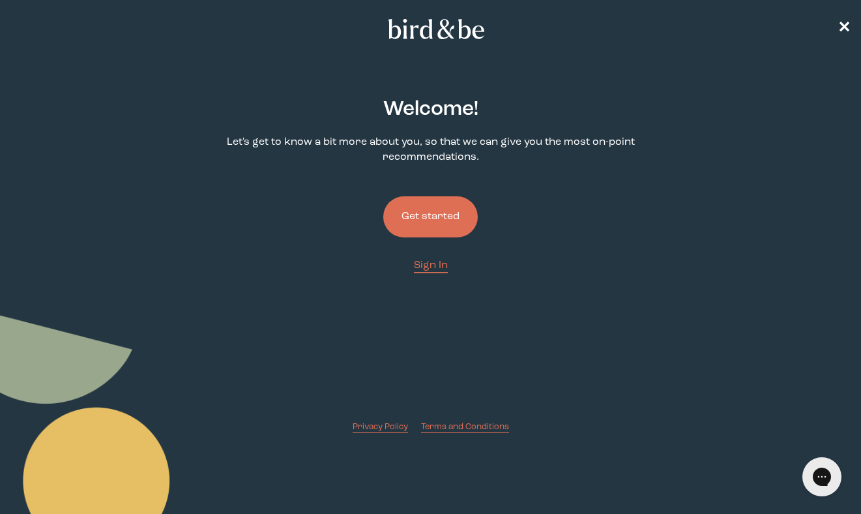
click at [424, 214] on button "Get started" at bounding box center [430, 216] width 95 height 41
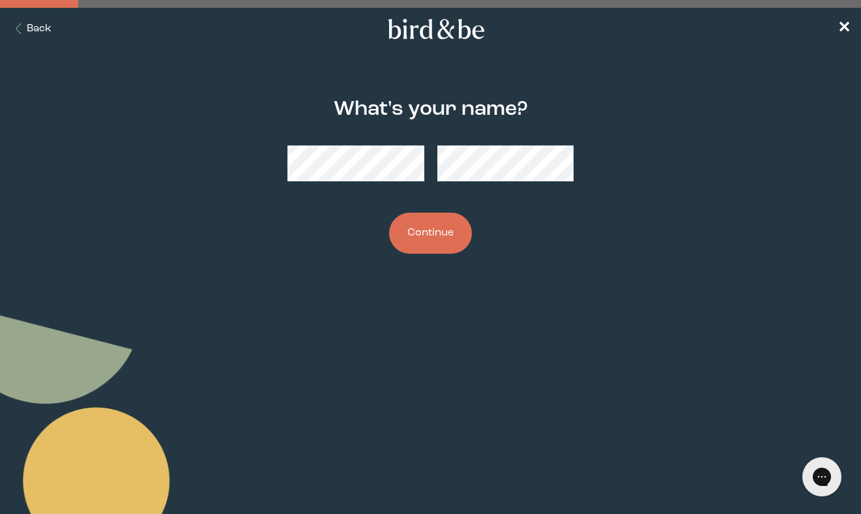
click at [432, 231] on button "Continue" at bounding box center [430, 233] width 83 height 41
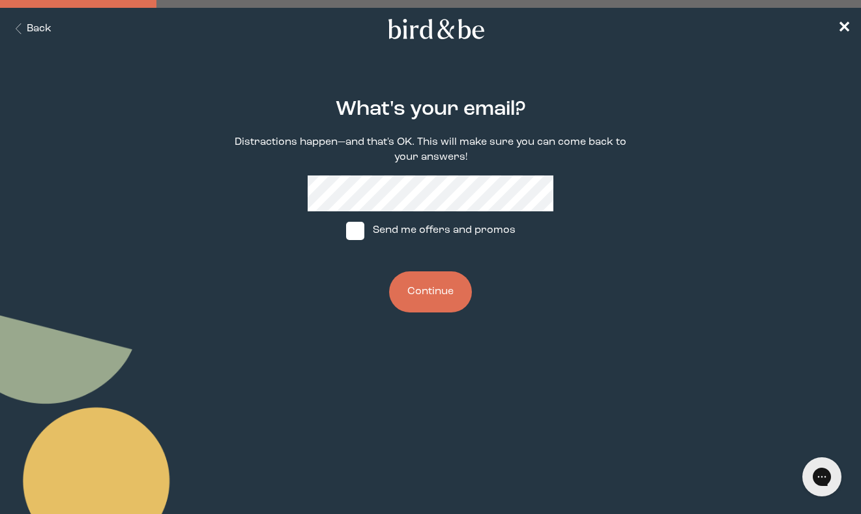
click at [444, 304] on button "Continue" at bounding box center [430, 291] width 83 height 41
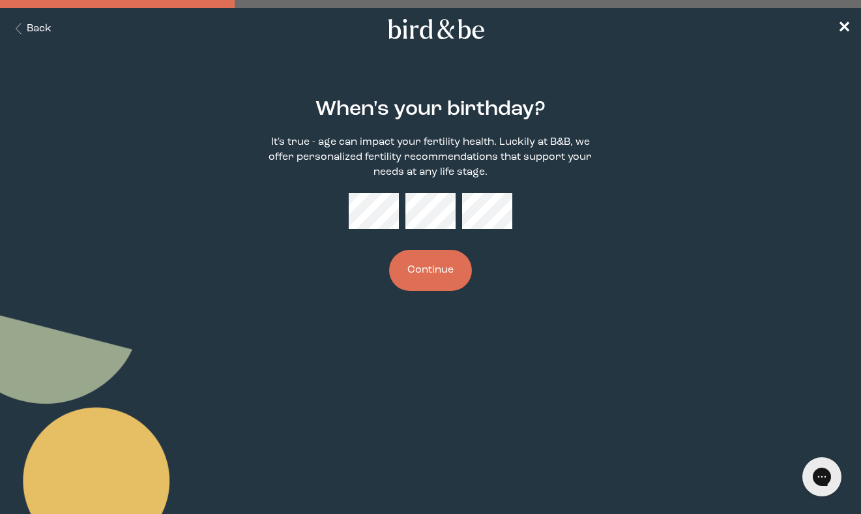
click at [432, 261] on button "Continue" at bounding box center [430, 270] width 83 height 41
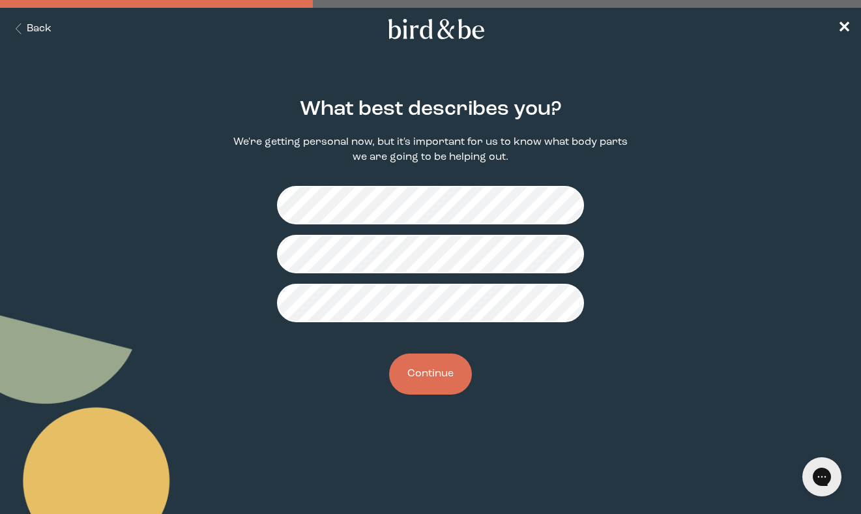
click at [434, 370] on button "Continue" at bounding box center [430, 373] width 83 height 41
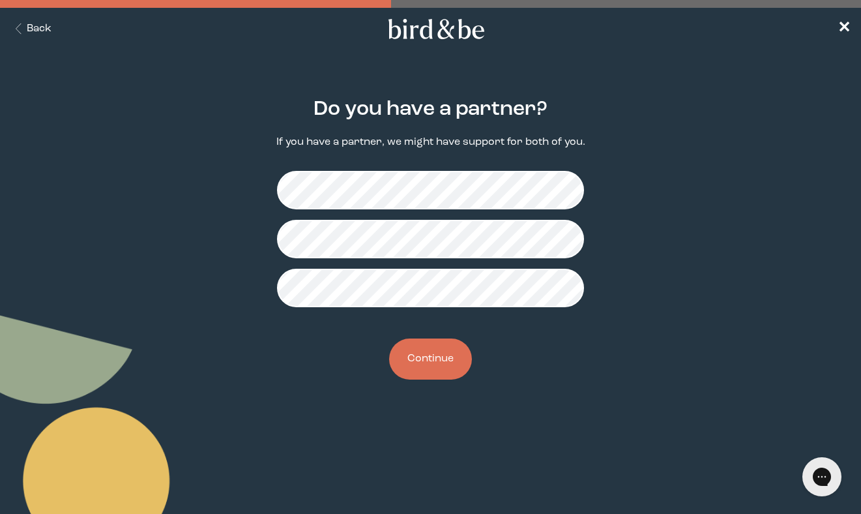
click at [426, 354] on button "Continue" at bounding box center [430, 358] width 83 height 41
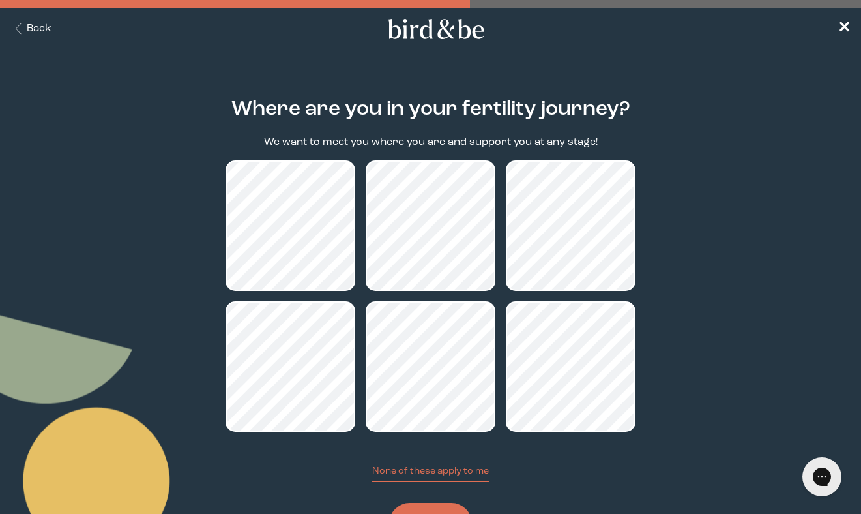
scroll to position [62, 0]
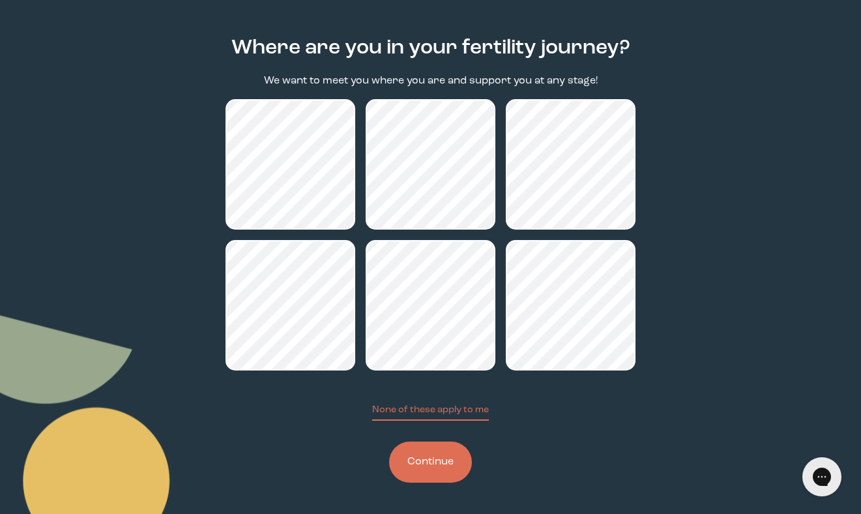
click at [441, 462] on button "Continue" at bounding box center [430, 461] width 83 height 41
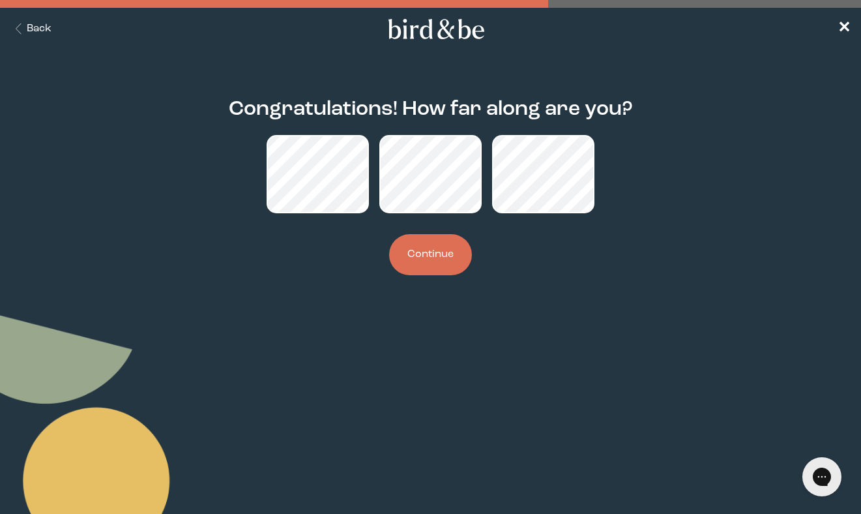
click at [439, 266] on button "Continue" at bounding box center [430, 254] width 83 height 41
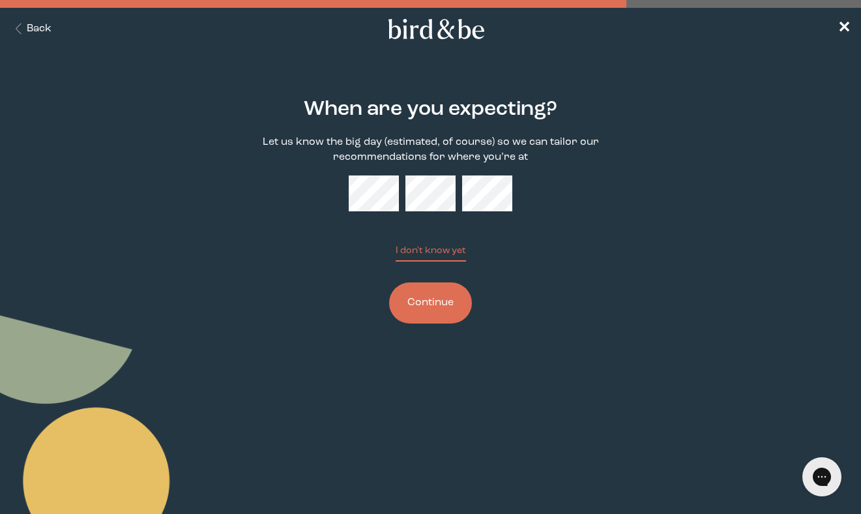
click at [424, 304] on button "Continue" at bounding box center [430, 302] width 83 height 41
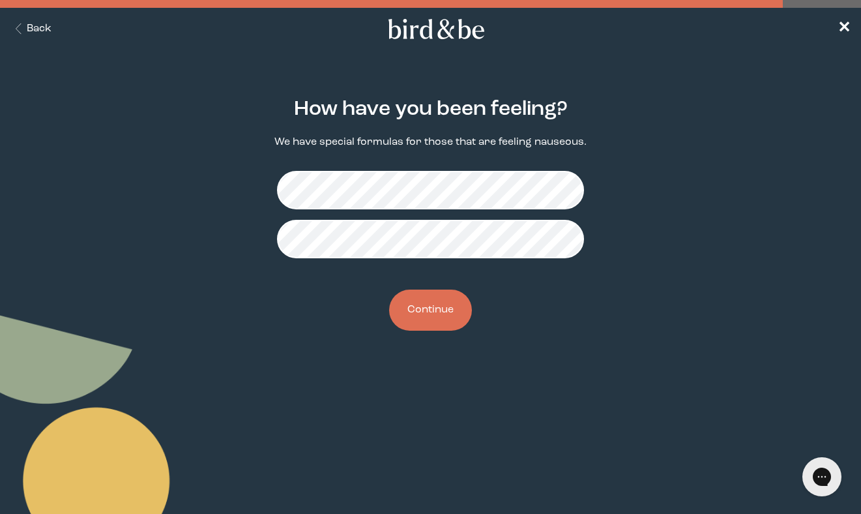
click at [439, 303] on button "Continue" at bounding box center [430, 309] width 83 height 41
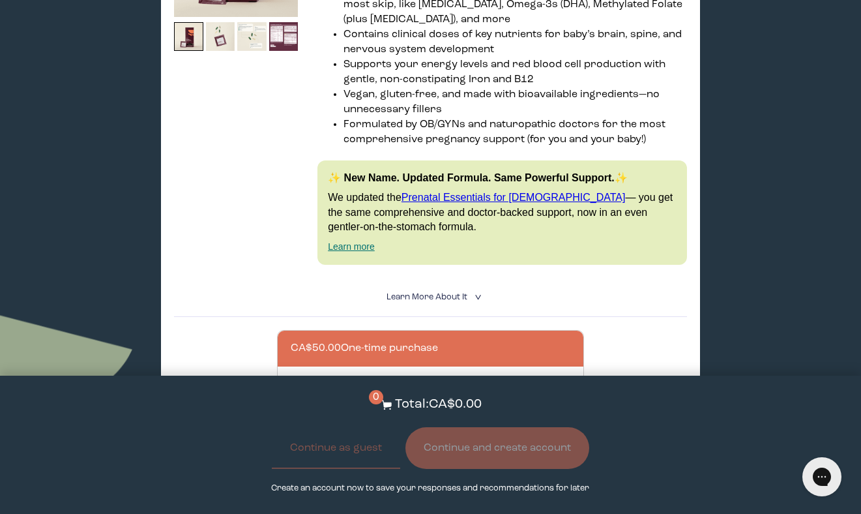
scroll to position [951, 0]
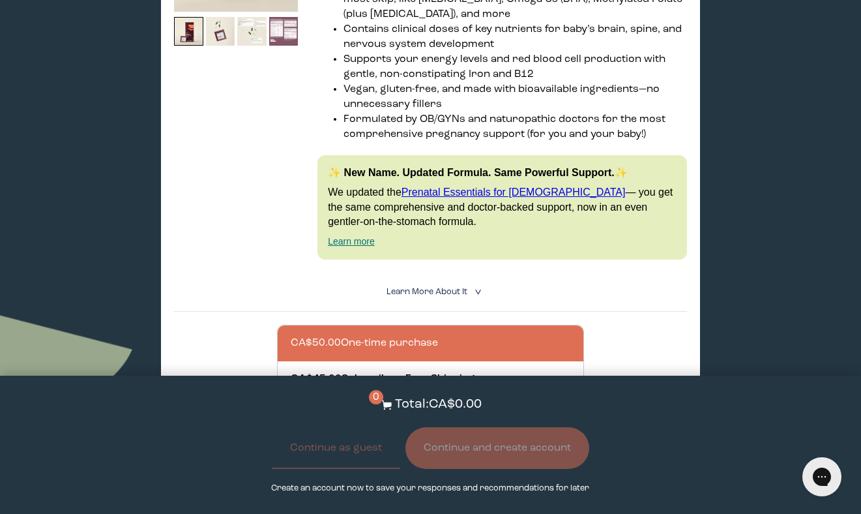
click at [287, 17] on img at bounding box center [283, 31] width 29 height 29
click at [284, 22] on img at bounding box center [283, 31] width 29 height 29
click at [235, 273] on details "Learn More About it < What makes it special 30 daily packs to simplify your rou…" at bounding box center [430, 292] width 513 height 39
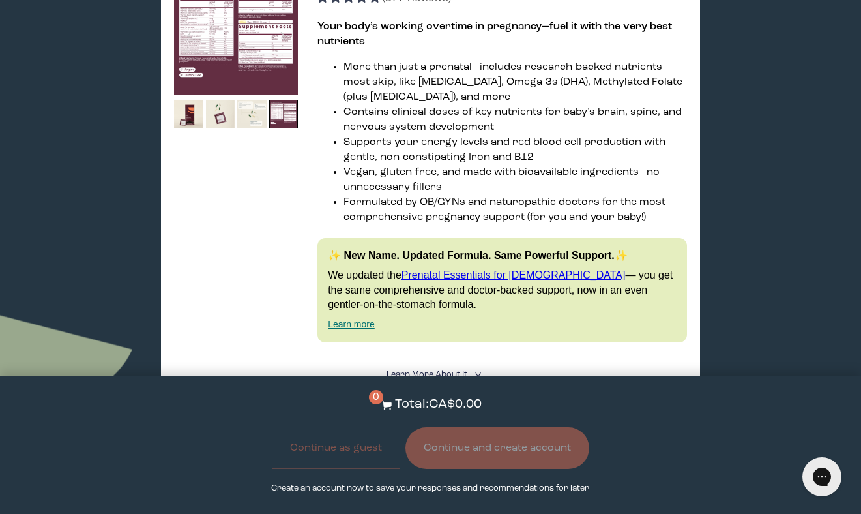
scroll to position [857, 0]
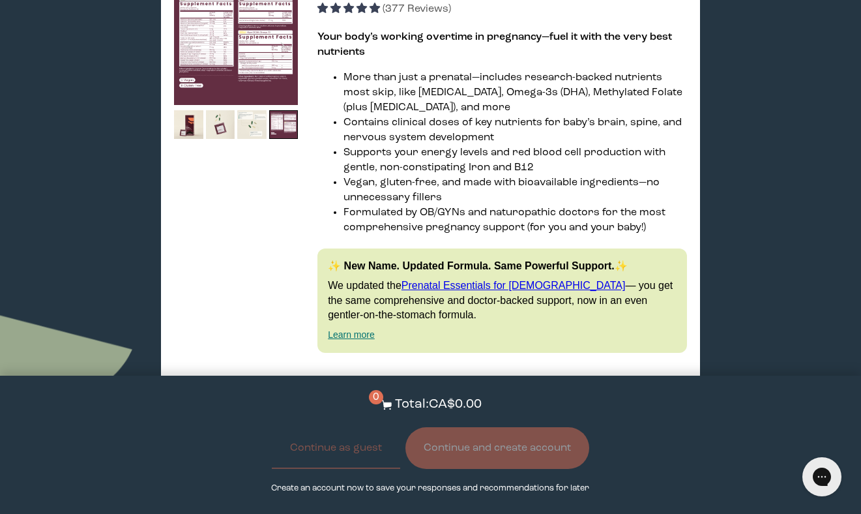
click at [248, 32] on img at bounding box center [236, 43] width 124 height 124
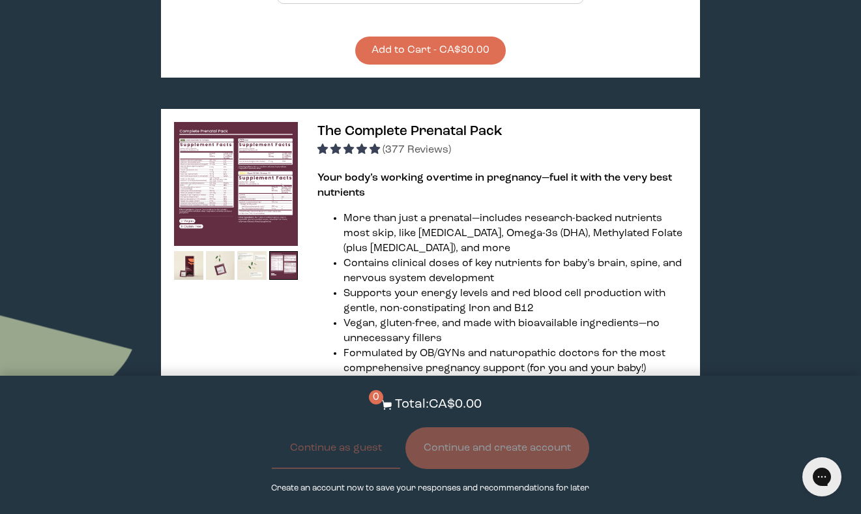
scroll to position [717, 0]
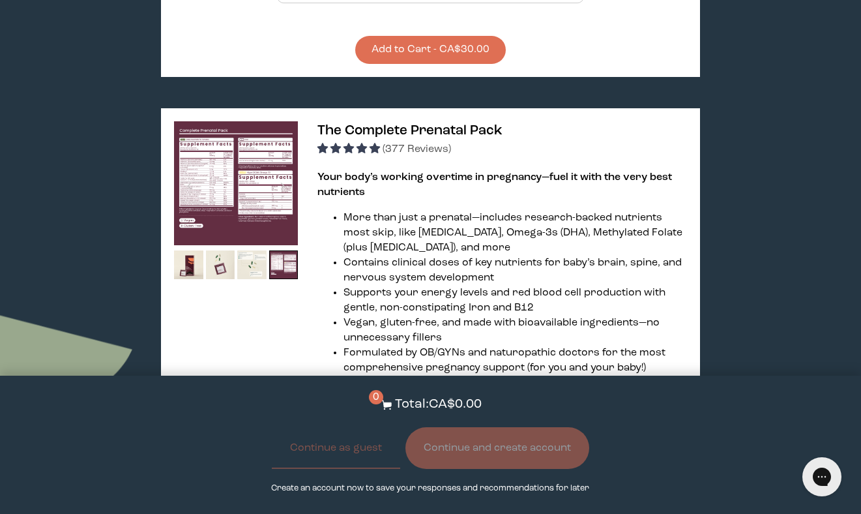
click at [253, 160] on img at bounding box center [236, 183] width 124 height 124
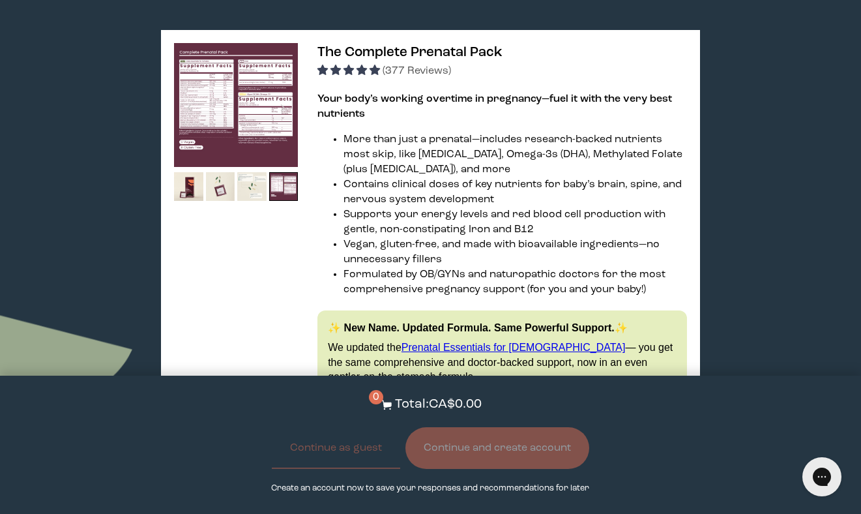
scroll to position [811, 0]
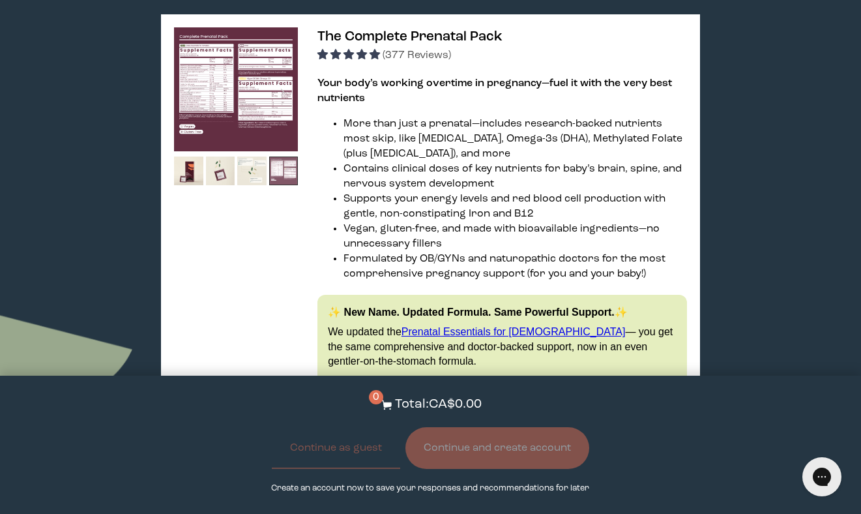
click at [288, 156] on img at bounding box center [283, 170] width 29 height 29
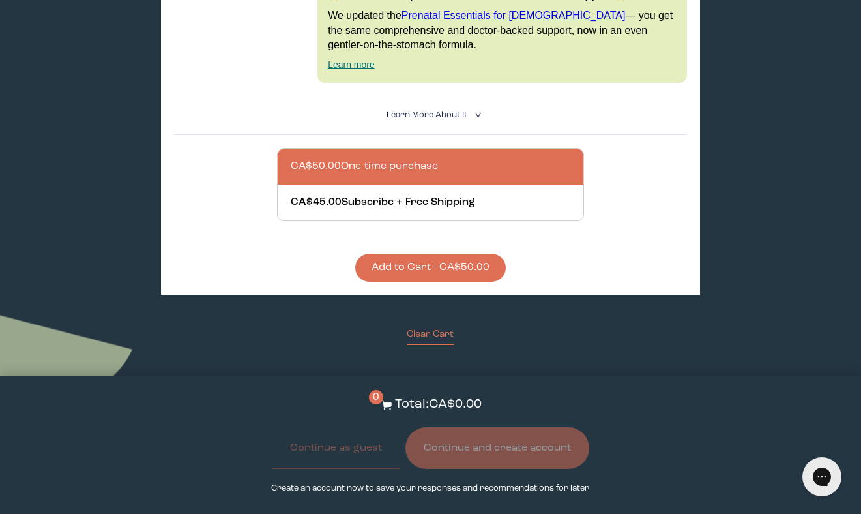
scroll to position [1129, 0]
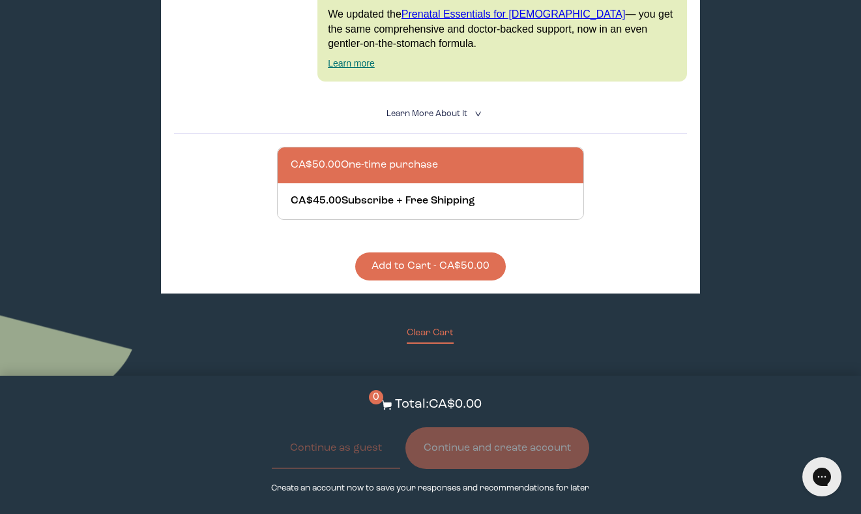
click at [469, 252] on button "Add to Cart - CA$50.00" at bounding box center [430, 266] width 151 height 28
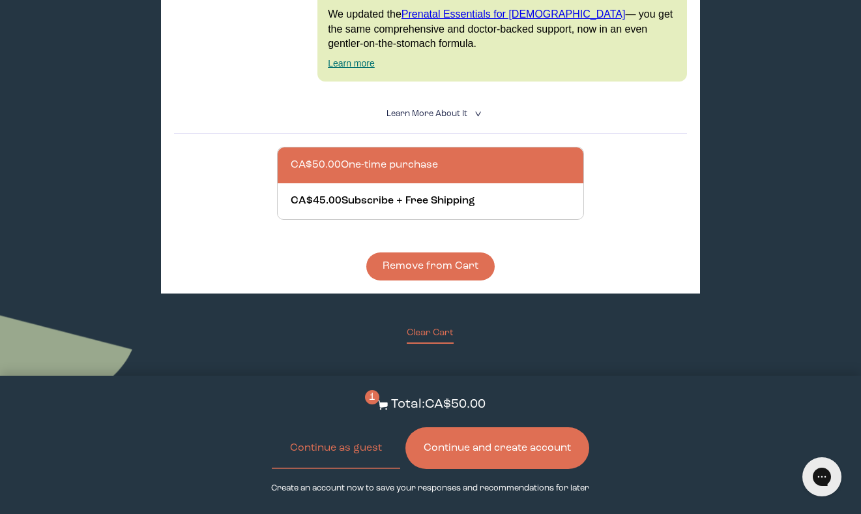
click at [449, 110] on span "Learn More About it" at bounding box center [427, 114] width 81 height 8
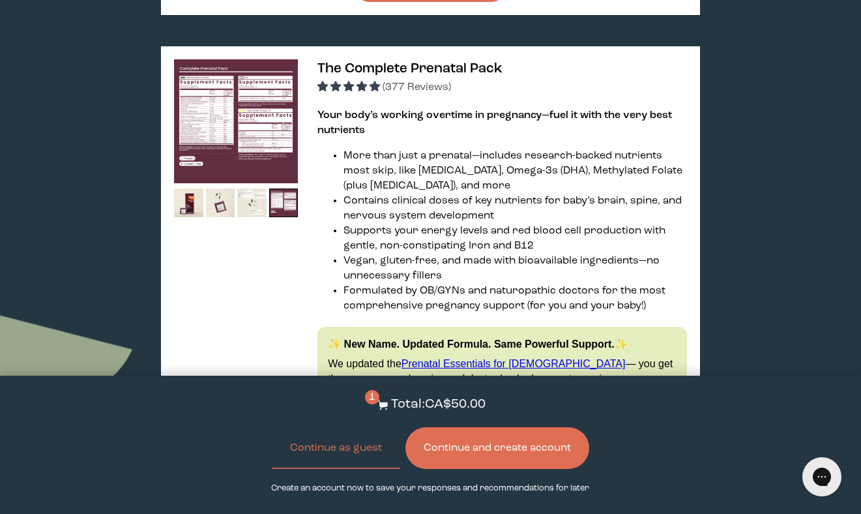
scroll to position [778, 0]
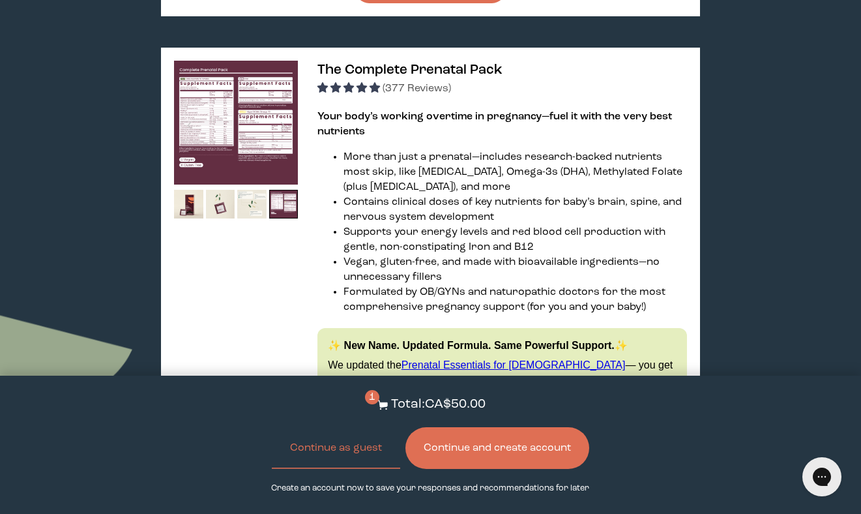
click at [245, 103] on img at bounding box center [236, 123] width 124 height 124
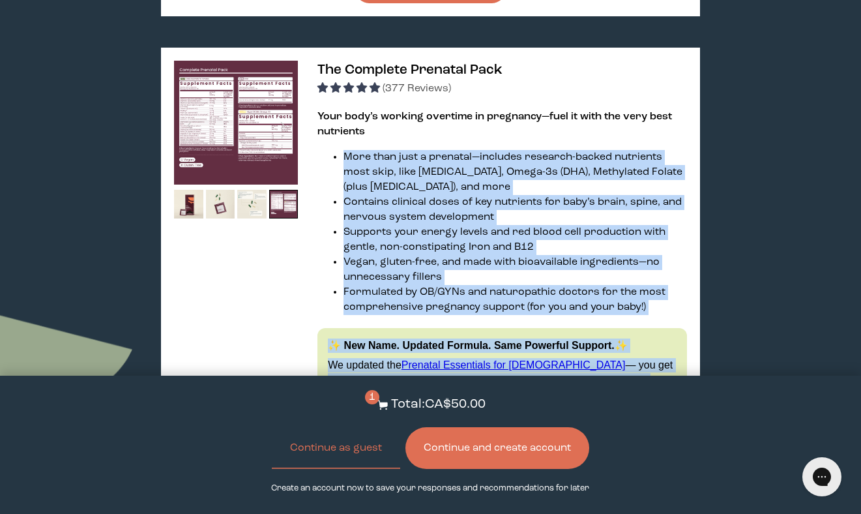
drag, startPoint x: 134, startPoint y: 38, endPoint x: 370, endPoint y: 125, distance: 251.4
click at [230, 83] on img at bounding box center [236, 123] width 124 height 124
click at [241, 87] on img at bounding box center [236, 123] width 124 height 124
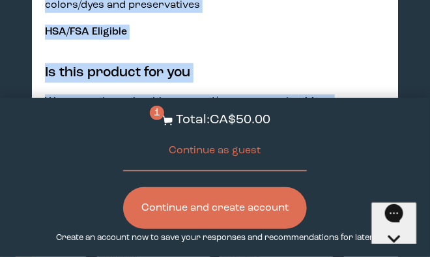
scroll to position [1911, 0]
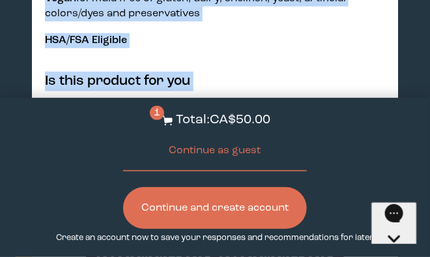
click at [363, 41] on p "HSA/FSA Eligible" at bounding box center [215, 40] width 340 height 15
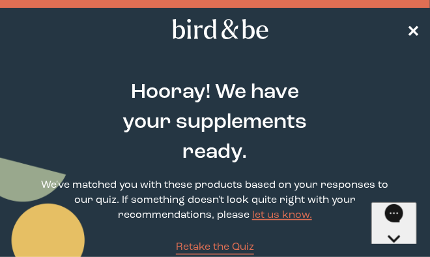
click at [415, 33] on span "✕" at bounding box center [413, 30] width 13 height 16
